Goal: Find specific page/section: Find specific page/section

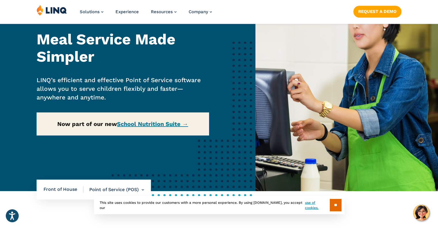
scroll to position [55, 0]
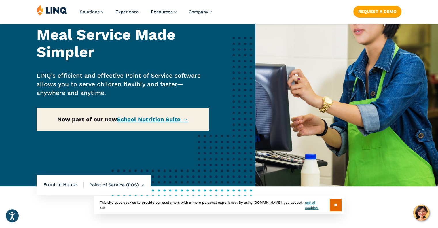
click at [152, 118] on div "Home / Solutions / LINQ Nutrition / School Nutrition / Front of House / Point o…" at bounding box center [127, 81] width 255 height 210
click at [154, 121] on div "Home / Solutions / LINQ Nutrition / School Nutrition / Front of House / Point o…" at bounding box center [127, 81] width 255 height 210
drag, startPoint x: 141, startPoint y: 116, endPoint x: 143, endPoint y: 125, distance: 9.1
click at [143, 125] on div "Home / Solutions / LINQ Nutrition / School Nutrition / Front of House / Point o…" at bounding box center [127, 81] width 255 height 210
click at [145, 120] on div "Home / Solutions / LINQ Nutrition / School Nutrition / Front of House / Point o…" at bounding box center [127, 81] width 255 height 210
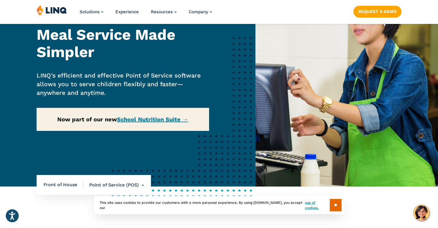
click at [145, 120] on div "Home / Solutions / LINQ Nutrition / School Nutrition / Front of House / Point o…" at bounding box center [127, 81] width 255 height 210
drag, startPoint x: 157, startPoint y: 58, endPoint x: 185, endPoint y: 149, distance: 95.7
click at [185, 149] on div "Home / Solutions / LINQ Nutrition / School Nutrition / Front of House / Point o…" at bounding box center [127, 81] width 255 height 210
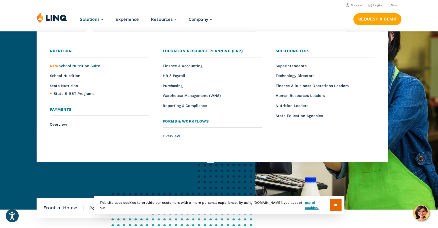
click at [87, 65] on span "NEW School Nutrition Suite" at bounding box center [75, 66] width 50 height 4
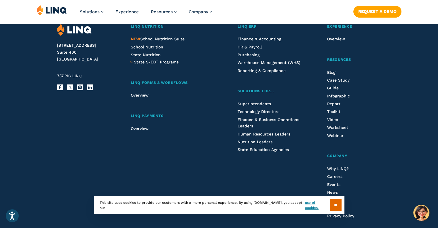
scroll to position [690, 0]
